Goal: Task Accomplishment & Management: Manage account settings

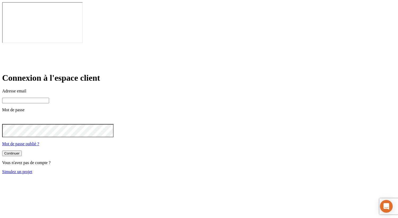
click at [49, 98] on input at bounding box center [25, 101] width 47 height 6
type input "[PERSON_NAME][DOMAIN_NAME][EMAIL_ADDRESS][DOMAIN_NAME]"
click at [22, 151] on button "Continuer" at bounding box center [12, 154] width 20 height 6
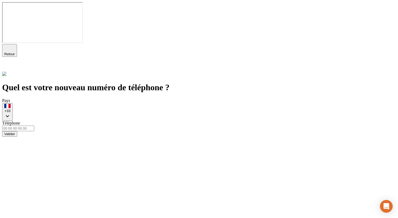
click at [34, 125] on input "tel" at bounding box center [18, 128] width 32 height 6
type input "01"
click at [17, 131] on button "Valider" at bounding box center [9, 134] width 15 height 6
click at [131, 141] on p "Merci de renseigner un numéro de téléphone valide." at bounding box center [198, 143] width 393 height 5
drag, startPoint x: 112, startPoint y: 69, endPoint x: 227, endPoint y: 79, distance: 116.0
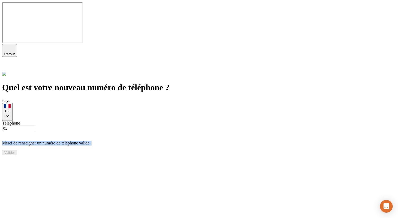
click at [228, 98] on form "Pays +33 Téléphone 01 Merci de renseigner un numéro de téléphone valide. Valider" at bounding box center [198, 126] width 393 height 57
click at [221, 131] on div "Merci de renseigner un numéro de téléphone valide." at bounding box center [198, 138] width 393 height 14
drag, startPoint x: 220, startPoint y: 70, endPoint x: 134, endPoint y: 69, distance: 86.7
click at [134, 131] on div "Merci de renseigner un numéro de téléphone valide." at bounding box center [198, 138] width 393 height 14
click at [156, 141] on p "Merci de renseigner un numéro de téléphone valide." at bounding box center [198, 143] width 393 height 5
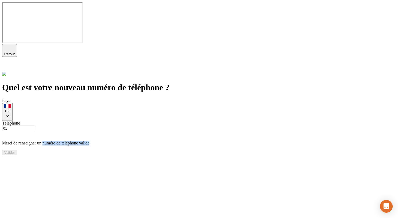
drag, startPoint x: 156, startPoint y: 70, endPoint x: 207, endPoint y: 70, distance: 50.6
click at [207, 141] on p "Merci de renseigner un numéro de téléphone valide." at bounding box center [198, 143] width 393 height 5
copy p "numéro de téléphone valide"
